Goal: Task Accomplishment & Management: Use online tool/utility

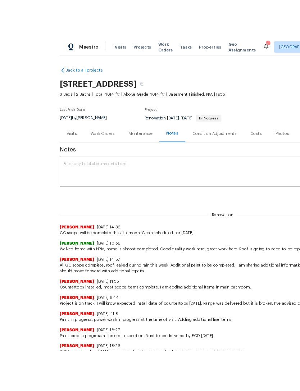
scroll to position [3, 0]
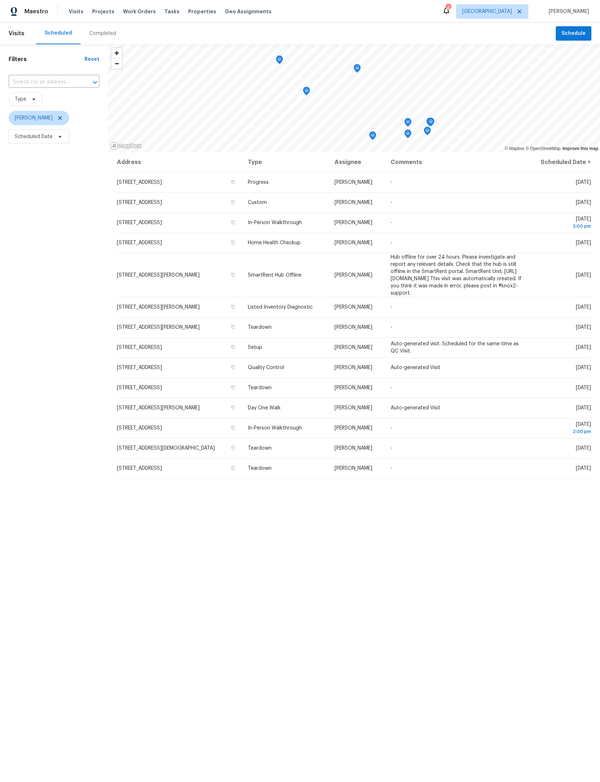
scroll to position [108, 113]
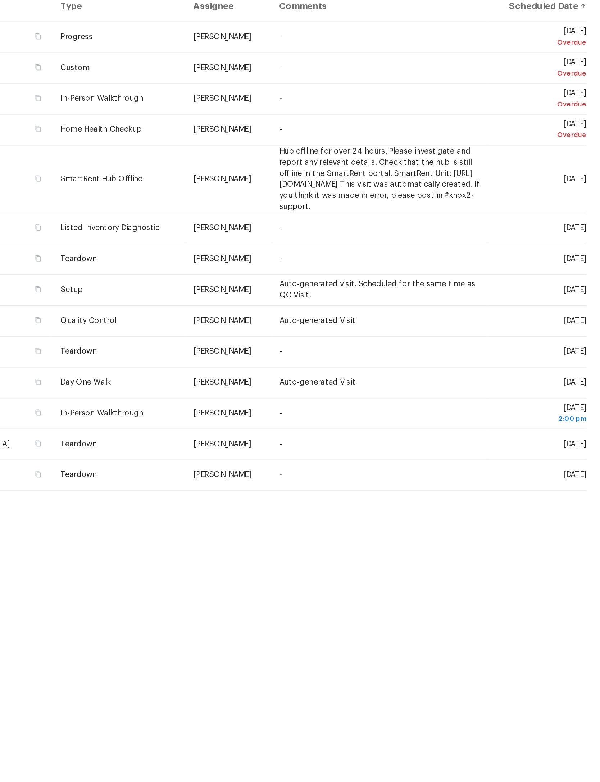
click at [0, 0] on icon at bounding box center [0, 0] width 0 height 0
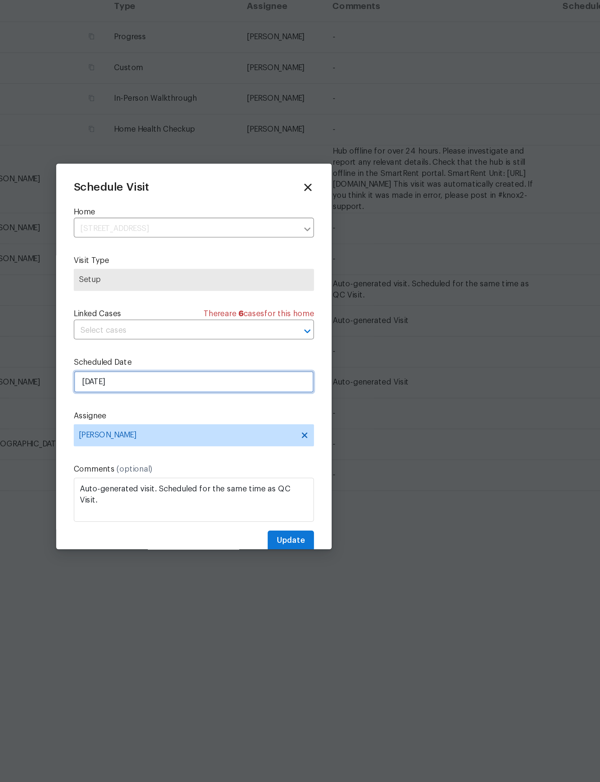
click at [222, 400] on input "[DATE]" at bounding box center [300, 407] width 157 height 14
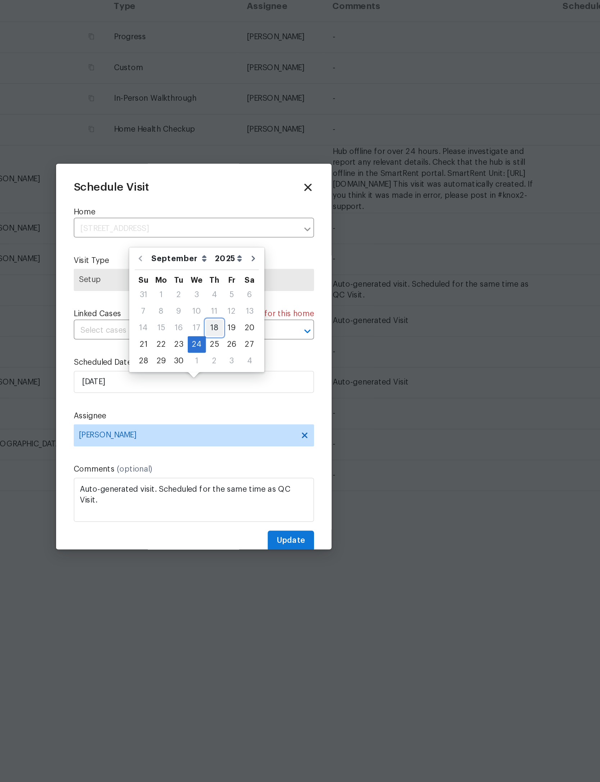
click at [308, 367] on div "18" at bounding box center [313, 372] width 11 height 10
type input "[DATE]"
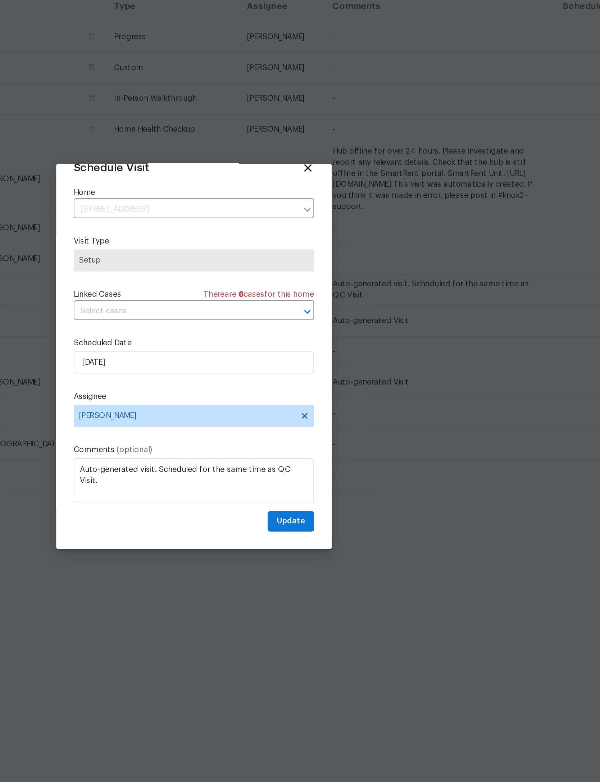
scroll to position [24, 0]
click at [348, 492] on button "Update" at bounding box center [363, 498] width 30 height 13
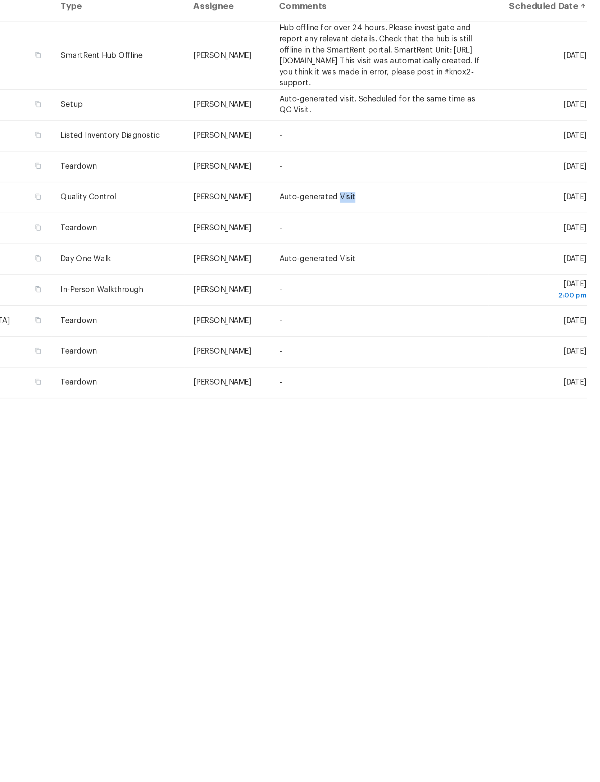
click at [0, 0] on icon at bounding box center [0, 0] width 0 height 0
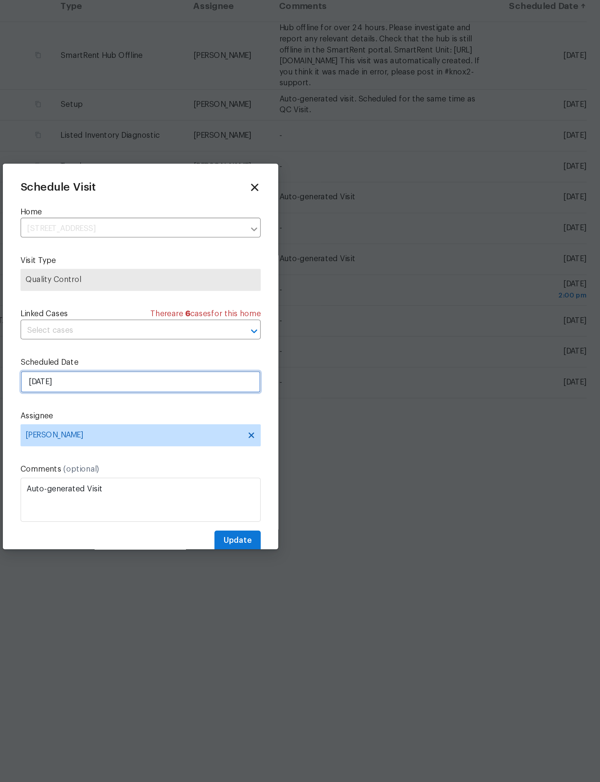
click at [222, 400] on input "[DATE]" at bounding box center [300, 407] width 157 height 14
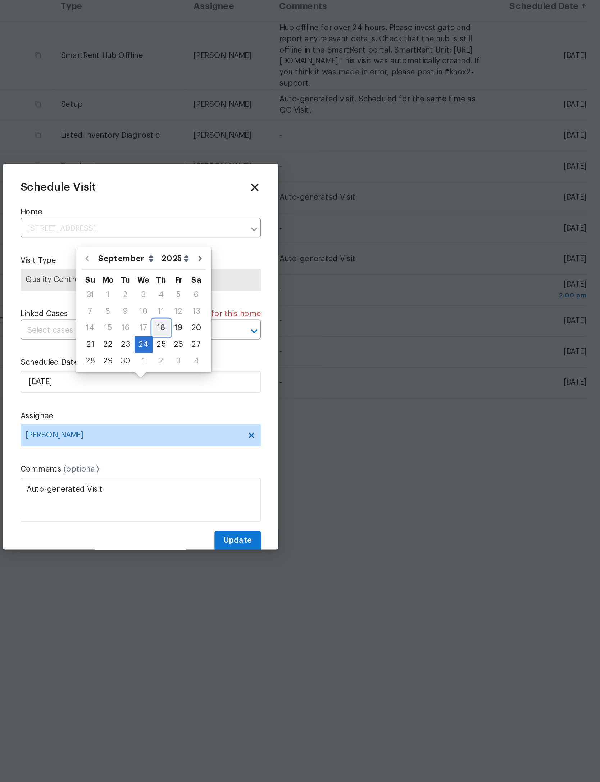
click at [308, 367] on div "18" at bounding box center [313, 372] width 11 height 10
type input "[DATE]"
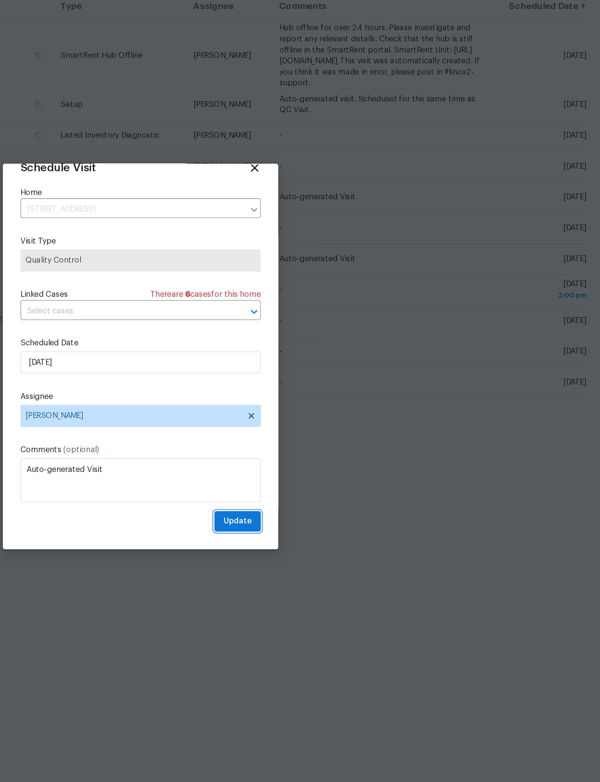
click at [354, 494] on span "Update" at bounding box center [363, 498] width 19 height 9
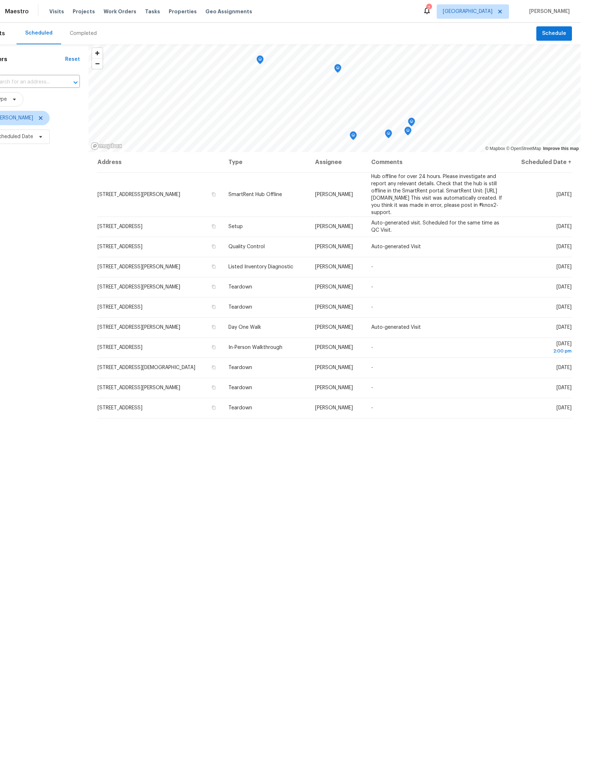
scroll to position [26, 0]
